Goal: Find specific page/section: Find specific page/section

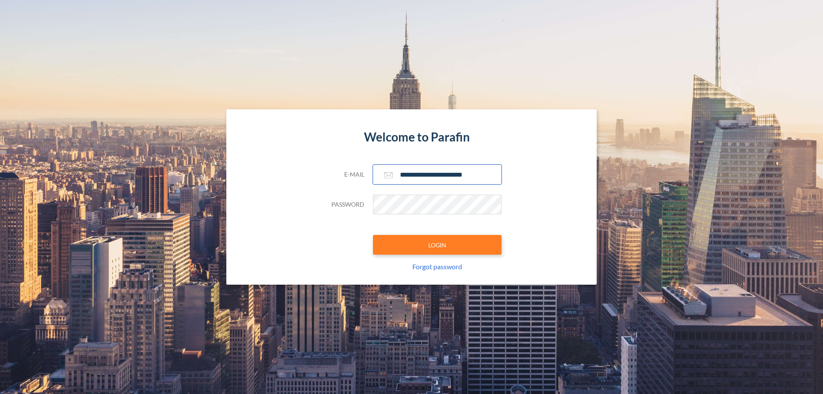
type input "**********"
click at [437, 245] on button "LOGIN" at bounding box center [437, 245] width 129 height 20
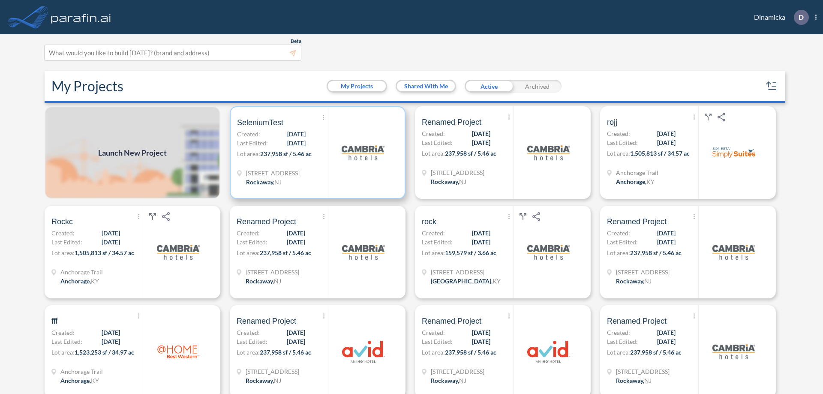
scroll to position [2, 0]
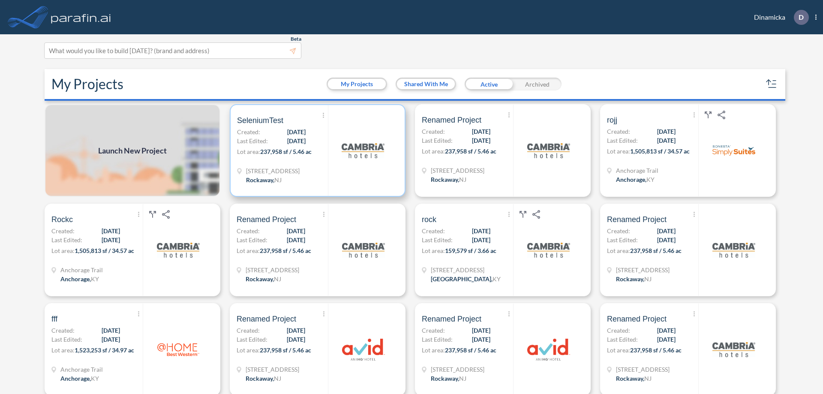
click at [316, 151] on p "Lot area: 237,958 sf / 5.46 ac" at bounding box center [282, 153] width 91 height 12
